Goal: Navigation & Orientation: Find specific page/section

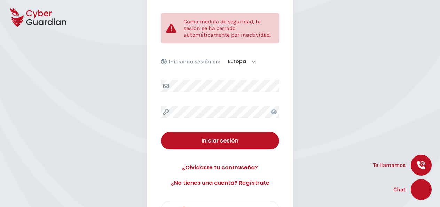
scroll to position [83, 0]
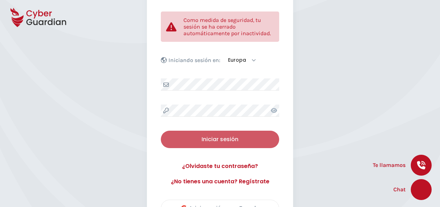
click at [221, 134] on button "Iniciar sesión" at bounding box center [220, 139] width 118 height 17
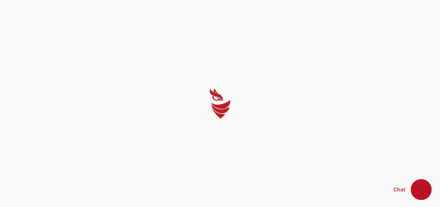
scroll to position [0, 0]
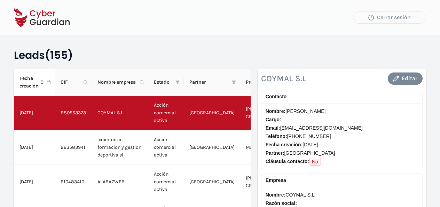
click at [389, 116] on span "Cargo:" at bounding box center [342, 120] width 152 height 8
